Goal: Information Seeking & Learning: Find specific fact

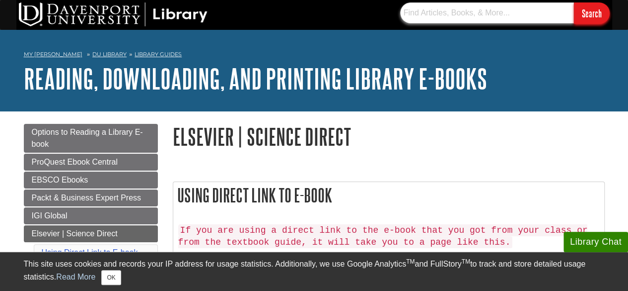
click at [486, 14] on input "text" at bounding box center [487, 12] width 174 height 21
paste input "Ten-year exterior durability test results compared to various"
type input "Ten-year exterior durability test results compared to various"
click at [574, 2] on input "Search" at bounding box center [592, 12] width 36 height 21
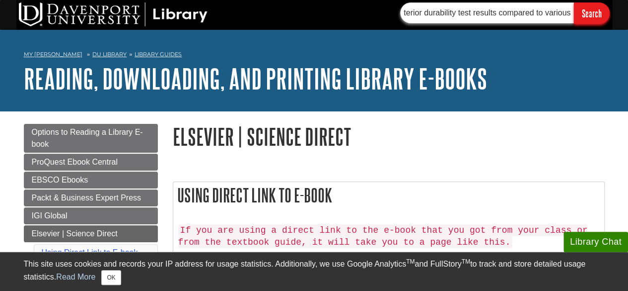
scroll to position [0, 0]
